Goal: Navigation & Orientation: Understand site structure

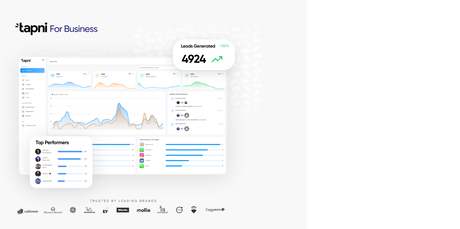
drag, startPoint x: 141, startPoint y: 89, endPoint x: 135, endPoint y: 88, distance: 5.3
drag, startPoint x: 135, startPoint y: 88, endPoint x: 277, endPoint y: 88, distance: 141.9
click at [277, 88] on div at bounding box center [153, 114] width 307 height 229
drag, startPoint x: 146, startPoint y: 144, endPoint x: 267, endPoint y: 109, distance: 125.8
click at [267, 109] on div at bounding box center [153, 114] width 307 height 229
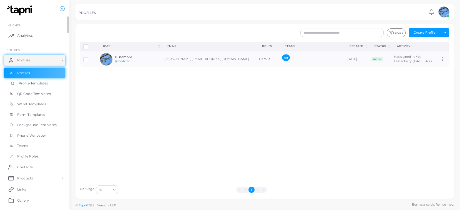
click at [24, 82] on span "Profile Templates" at bounding box center [33, 83] width 29 height 5
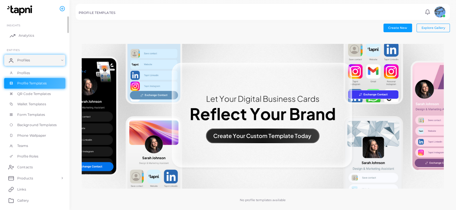
click at [22, 36] on span "Analytics" at bounding box center [27, 35] width 16 height 5
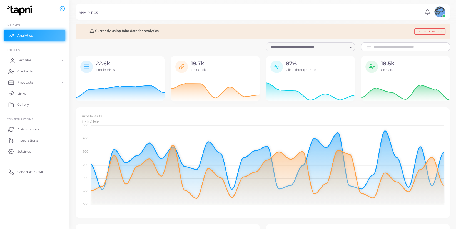
click at [25, 59] on span "Profiles" at bounding box center [25, 60] width 13 height 5
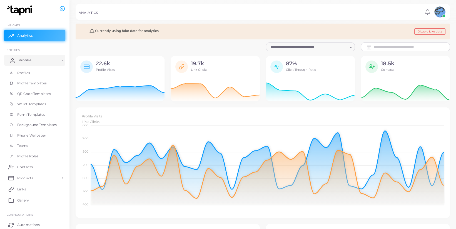
click at [14, 61] on icon at bounding box center [13, 61] width 4 height 1
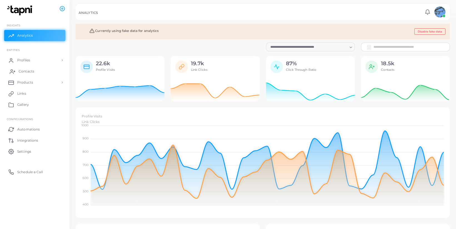
click at [33, 74] on link "Contacts" at bounding box center [34, 71] width 61 height 11
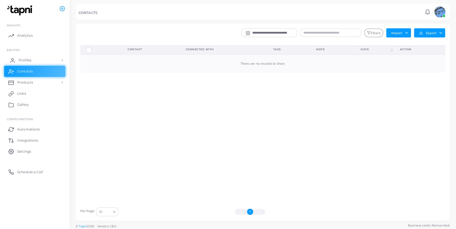
click at [27, 63] on link "Profiles" at bounding box center [34, 60] width 61 height 11
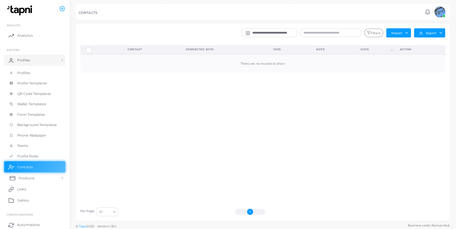
click at [24, 179] on span "Products" at bounding box center [27, 178] width 16 height 5
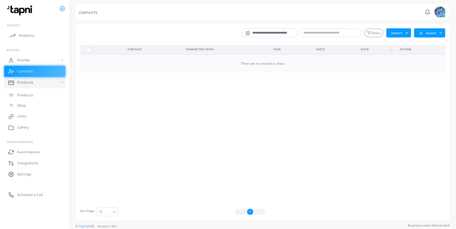
click at [24, 33] on span "Analytics" at bounding box center [27, 35] width 16 height 5
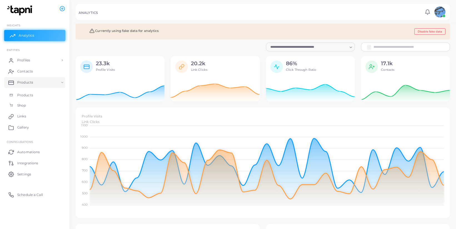
scroll to position [5, 4]
click at [26, 59] on span "Profiles" at bounding box center [25, 60] width 13 height 5
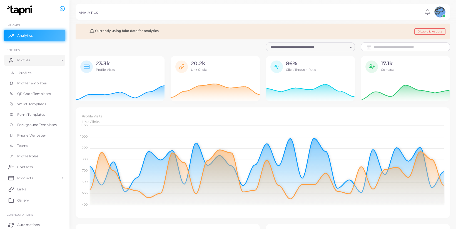
click at [17, 72] on link "Profiles" at bounding box center [34, 73] width 61 height 11
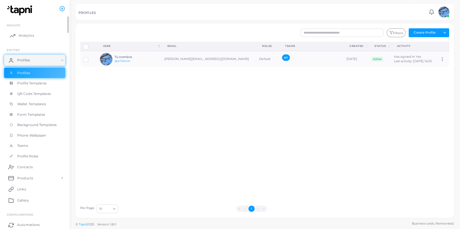
click at [19, 34] on span "Analytics" at bounding box center [27, 35] width 16 height 5
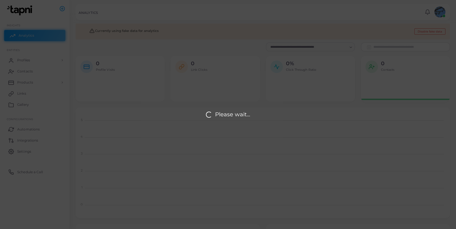
scroll to position [106, 370]
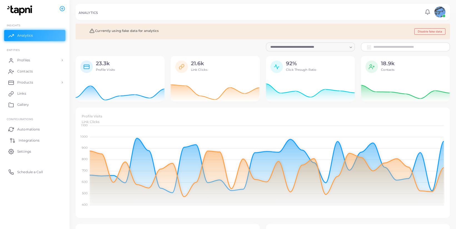
click at [19, 139] on span "Integrations" at bounding box center [29, 140] width 21 height 5
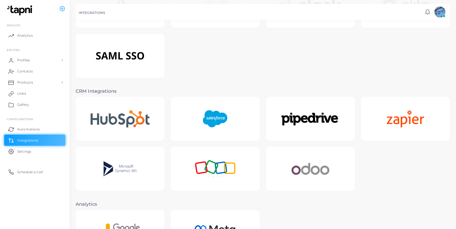
scroll to position [94, 0]
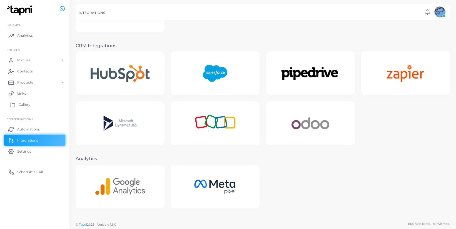
click at [31, 102] on link "Gallery" at bounding box center [34, 104] width 61 height 11
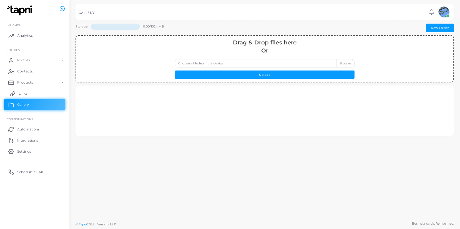
click at [30, 92] on link "Links" at bounding box center [34, 93] width 61 height 11
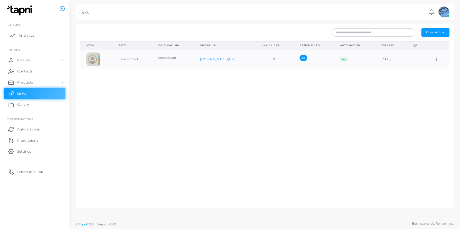
click at [28, 35] on span "Analytics" at bounding box center [27, 35] width 16 height 5
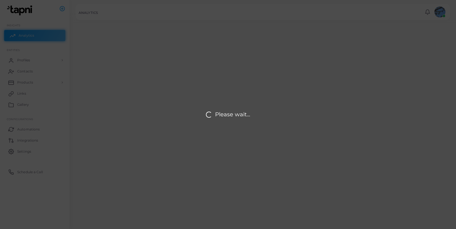
scroll to position [106, 370]
